Goal: Information Seeking & Learning: Learn about a topic

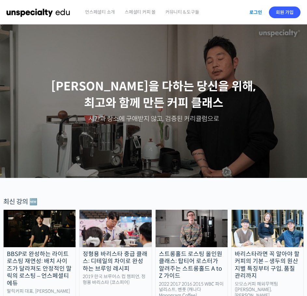
click at [255, 10] on link "로그인" at bounding box center [255, 12] width 21 height 15
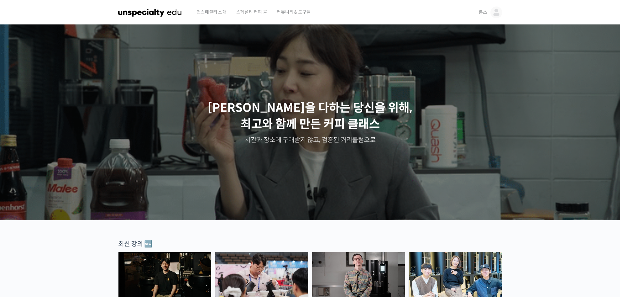
click at [495, 9] on img at bounding box center [497, 13] width 12 height 12
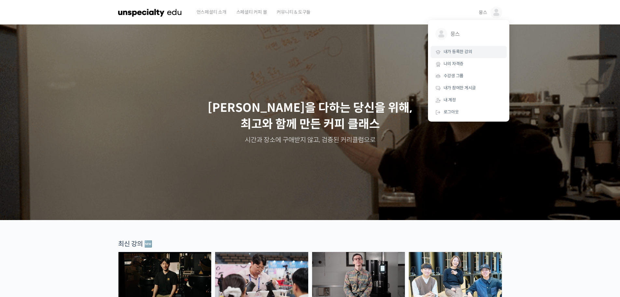
click at [479, 55] on link "내가 등록한 강의" at bounding box center [469, 52] width 76 height 12
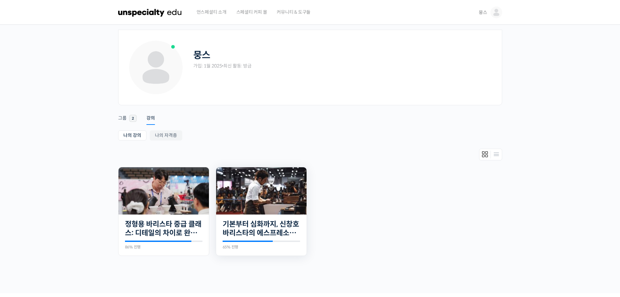
click at [281, 202] on img at bounding box center [261, 190] width 91 height 47
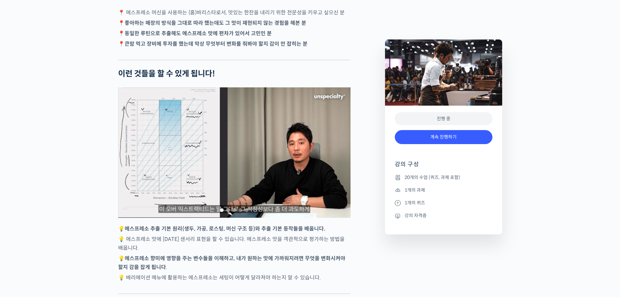
scroll to position [1498, 0]
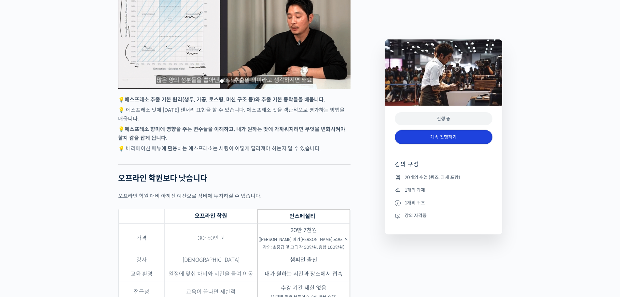
click at [453, 136] on link "계속 진행하기" at bounding box center [444, 137] width 98 height 14
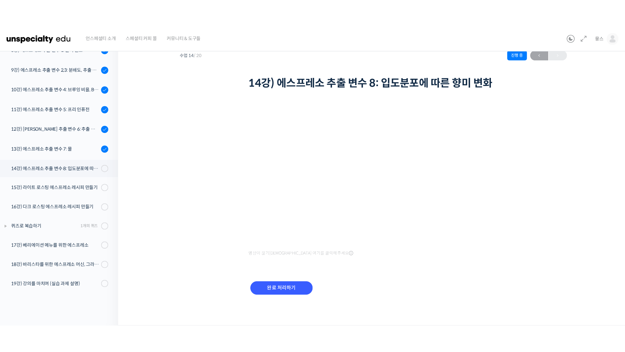
scroll to position [151, 0]
